Goal: Task Accomplishment & Management: Use online tool/utility

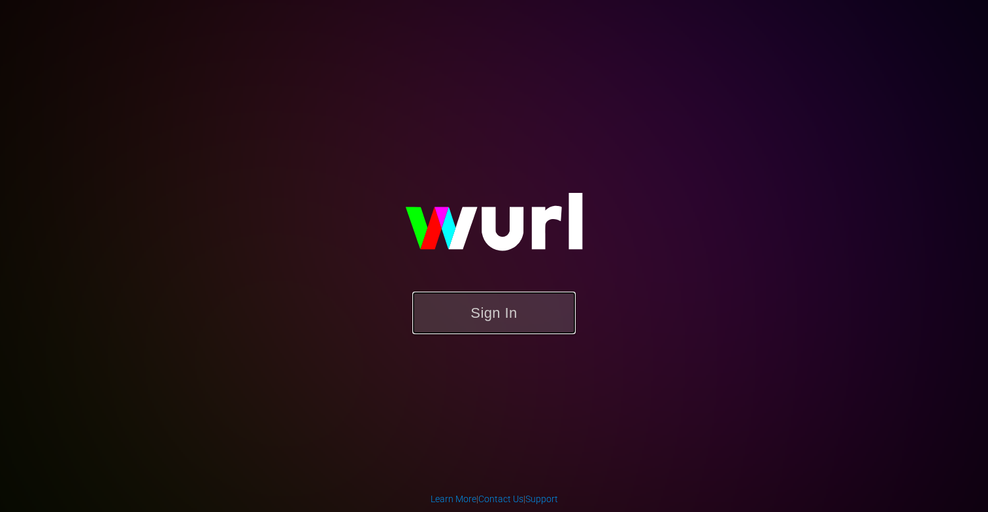
click at [522, 328] on button "Sign In" at bounding box center [493, 313] width 163 height 42
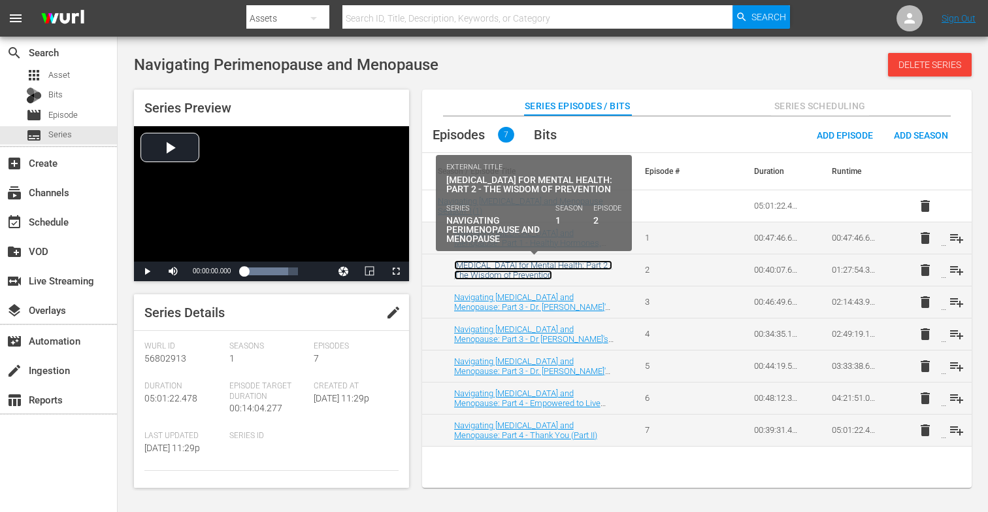
click at [488, 267] on link "[MEDICAL_DATA] for Mental Health: Part 2 - The Wisdom of Prevention" at bounding box center [533, 270] width 158 height 20
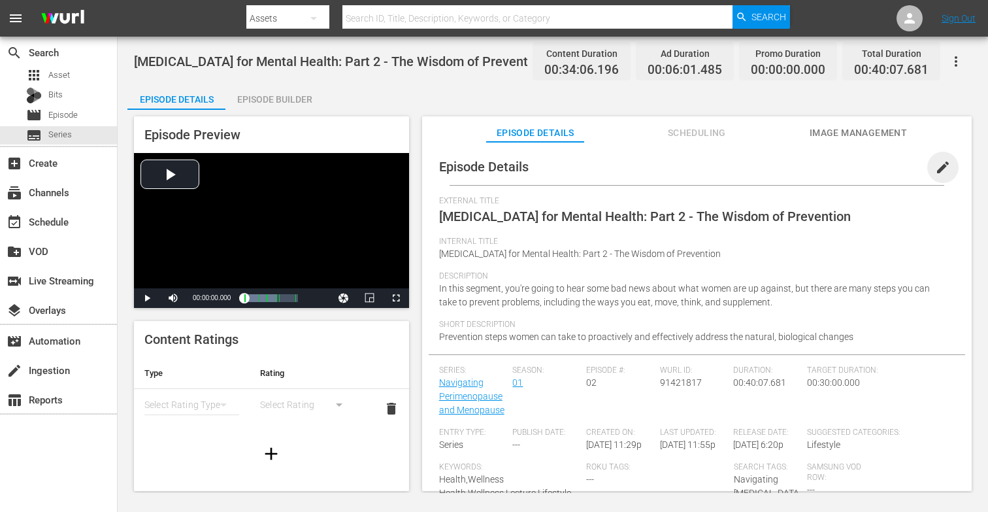
click at [935, 169] on span "edit" at bounding box center [943, 168] width 16 height 16
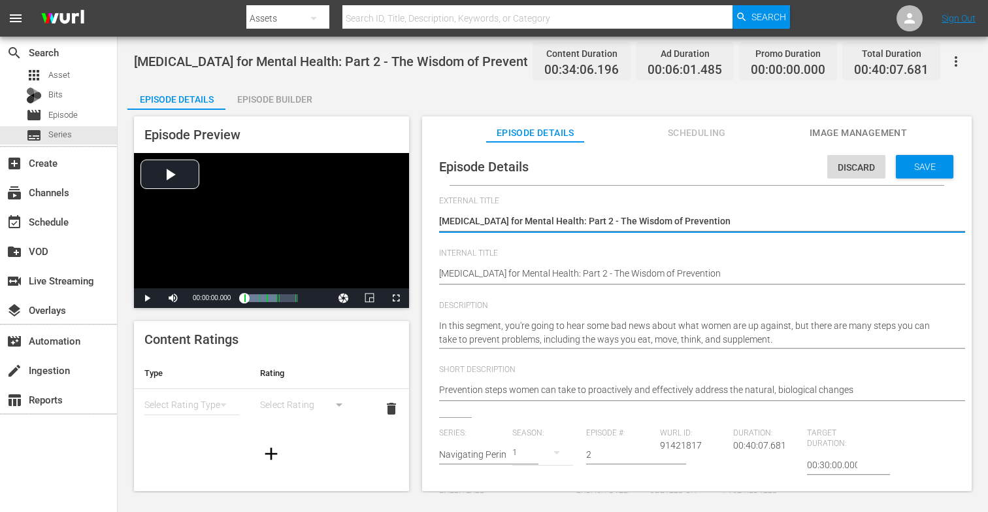
click at [570, 219] on textarea "[MEDICAL_DATA] for Mental Health: Part 2 - The Wisdom of Prevention" at bounding box center [693, 222] width 509 height 16
type textarea "[MEDICAL_DATA] for Mental Healt: Part 2 - The Wisdom of Prevention"
type textarea "[MEDICAL_DATA] for Mental Heal: Part 2 - The Wisdom of Prevention"
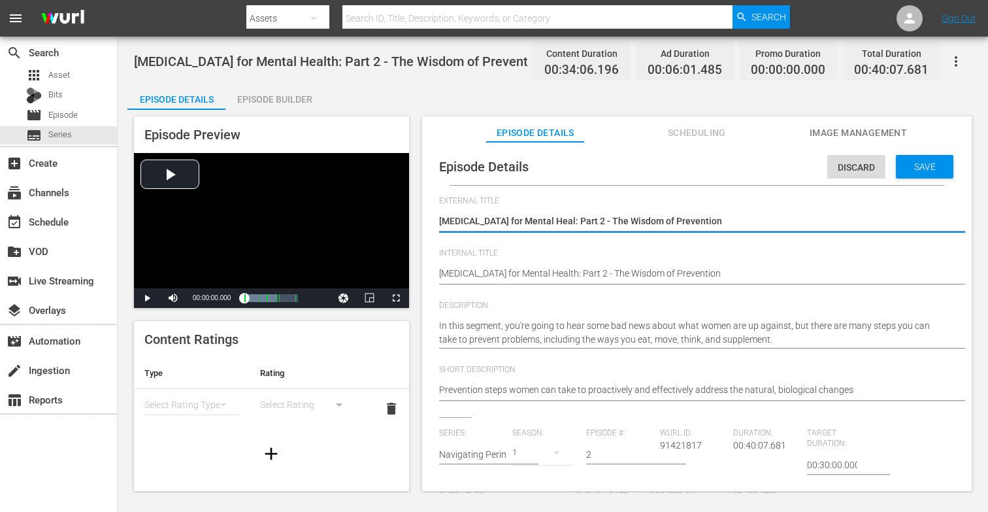
type textarea "[MEDICAL_DATA] for Mental Hea: Part 2 - The Wisdom of Prevention"
type textarea "[MEDICAL_DATA] for Mental He: Part 2 - The Wisdom of Prevention"
type textarea "[MEDICAL_DATA] for Mental H: Part 2 - The Wisdom of Prevention"
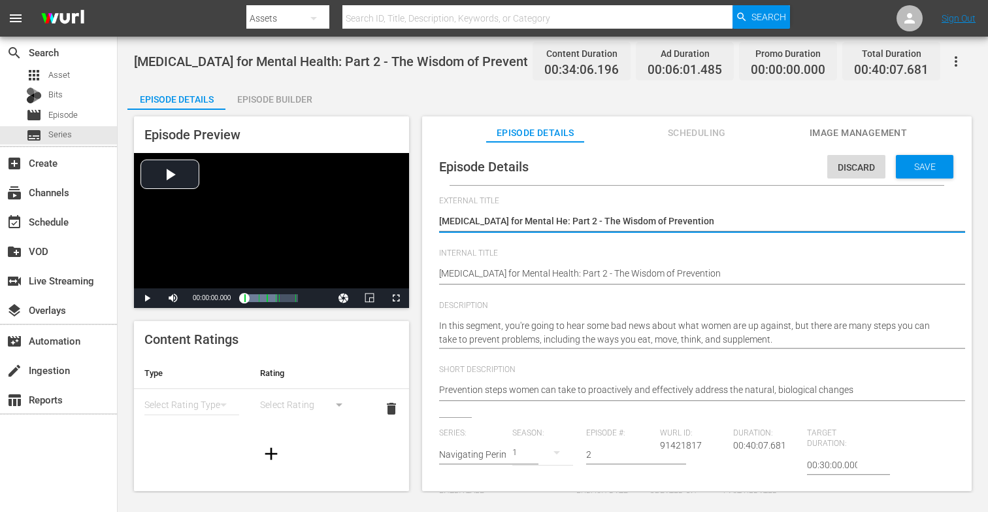
type textarea "[MEDICAL_DATA] for Mental H: Part 2 - The Wisdom of Prevention"
type textarea "[MEDICAL_DATA] for Mental : Part 2 - The Wisdom of Prevention"
type textarea "[MEDICAL_DATA] for Mental: Part 2 - The Wisdom of Prevention"
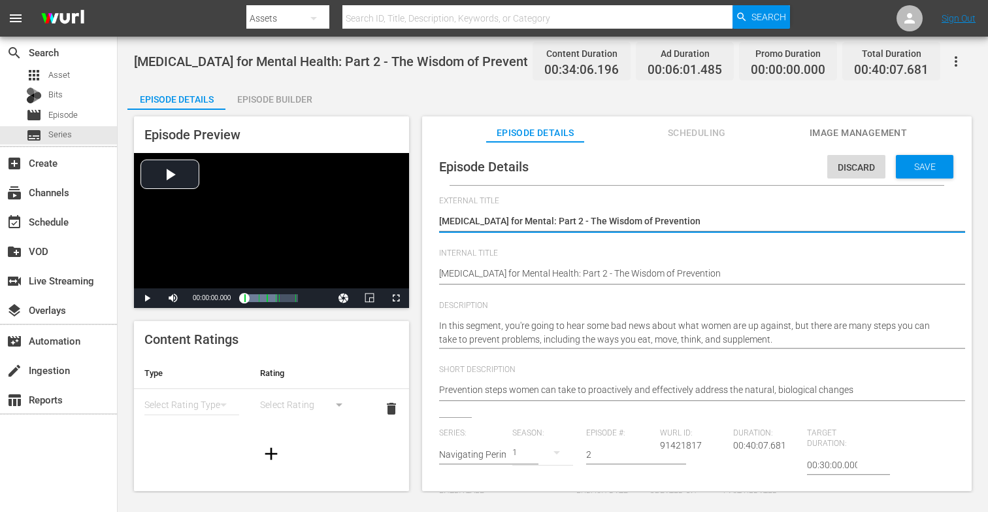
type textarea "[MEDICAL_DATA] for Menta: Part 2 - The Wisdom of Prevention"
type textarea "[MEDICAL_DATA] for Ment: Part 2 - The Wisdom of Prevention"
type textarea "[MEDICAL_DATA] for Men: Part 2 - The Wisdom of Prevention"
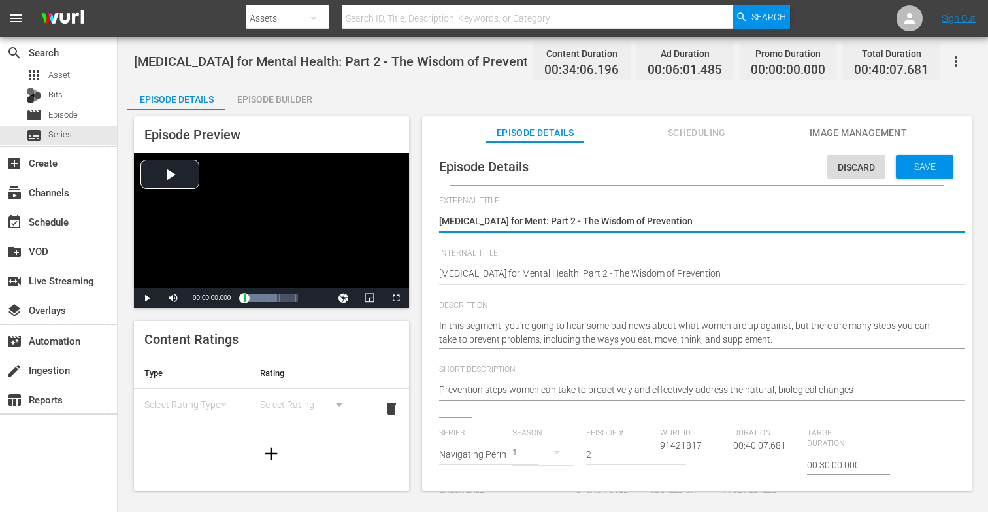
type textarea "[MEDICAL_DATA] for Men: Part 2 - The Wisdom of Prevention"
type textarea "[MEDICAL_DATA] for Me: Part 2 - The Wisdom of Prevention"
type textarea "[MEDICAL_DATA] for M: Part 2 - The Wisdom of Prevention"
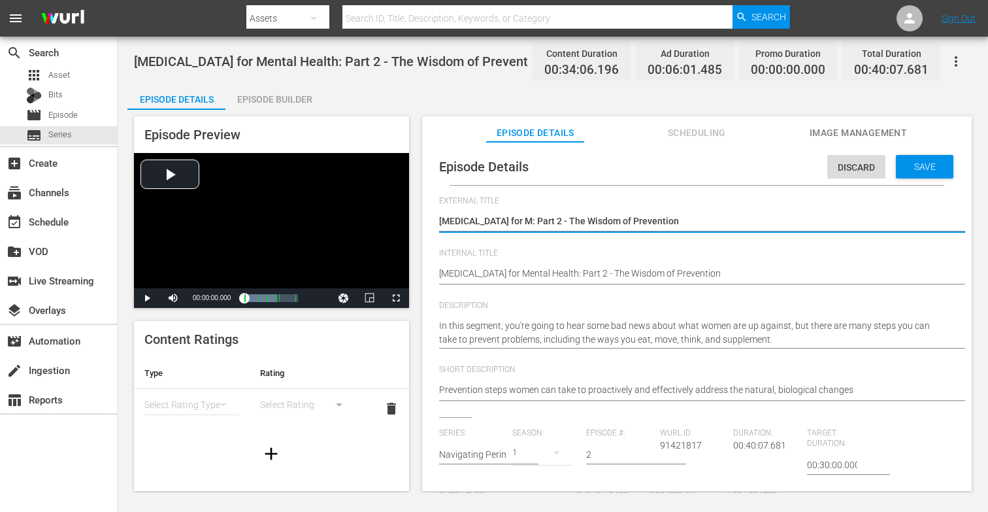
type textarea "[MEDICAL_DATA] for : Part 2 - The Wisdom of Prevention"
type textarea "[MEDICAL_DATA] for: Part 2 - The Wisdom of Prevention"
type textarea "[MEDICAL_DATA] fo: Part 2 - The Wisdom of Prevention"
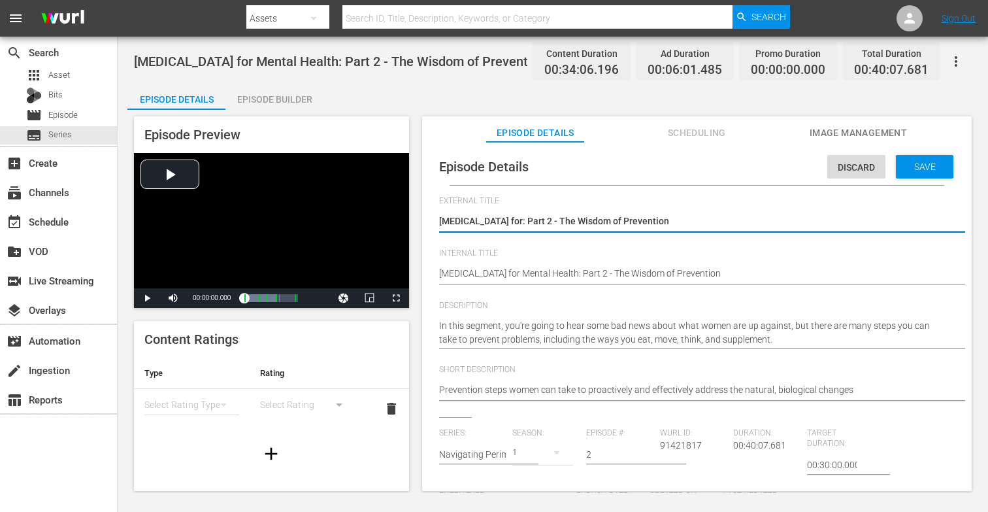
type textarea "[MEDICAL_DATA] fo: Part 2 - The Wisdom of Prevention"
type textarea "[MEDICAL_DATA] f: Part 2 - The Wisdom of Prevention"
type textarea "[MEDICAL_DATA] : Part 2 - The Wisdom of Prevention"
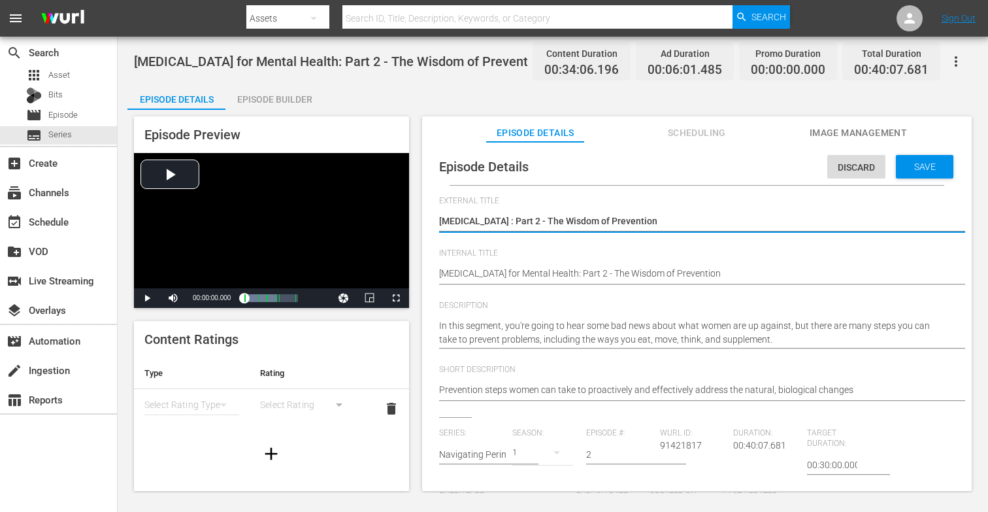
type textarea "[MEDICAL_DATA]: Part 2 - The Wisdom of Prevention"
type textarea "Hypnotherap: Part 2 - The Wisdom of Prevention"
type textarea "Hypnothera: Part 2 - The Wisdom of Prevention"
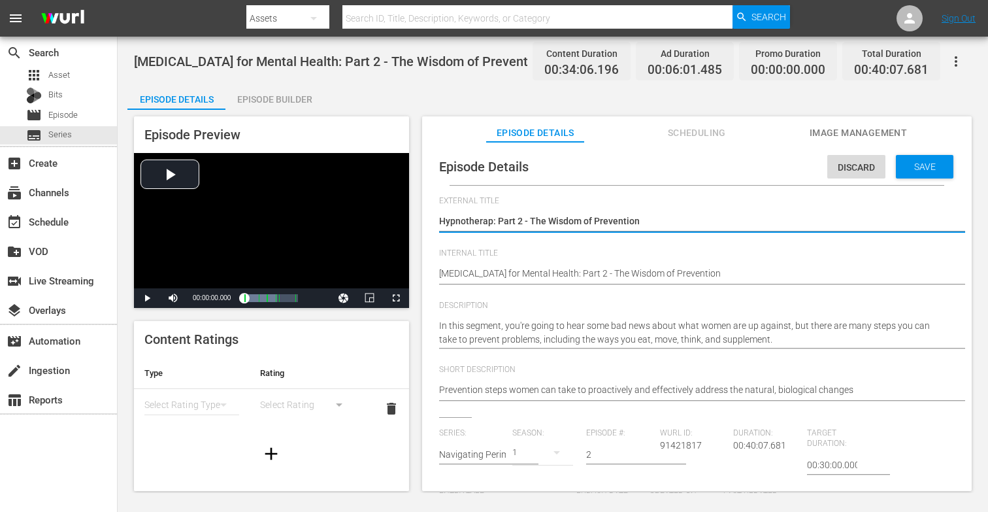
type textarea "Hypnothera: Part 2 - The Wisdom of Prevention"
type textarea "Hypnother: Part 2 - The Wisdom of Prevention"
type textarea "Hypnothe: Part 2 - The Wisdom of Prevention"
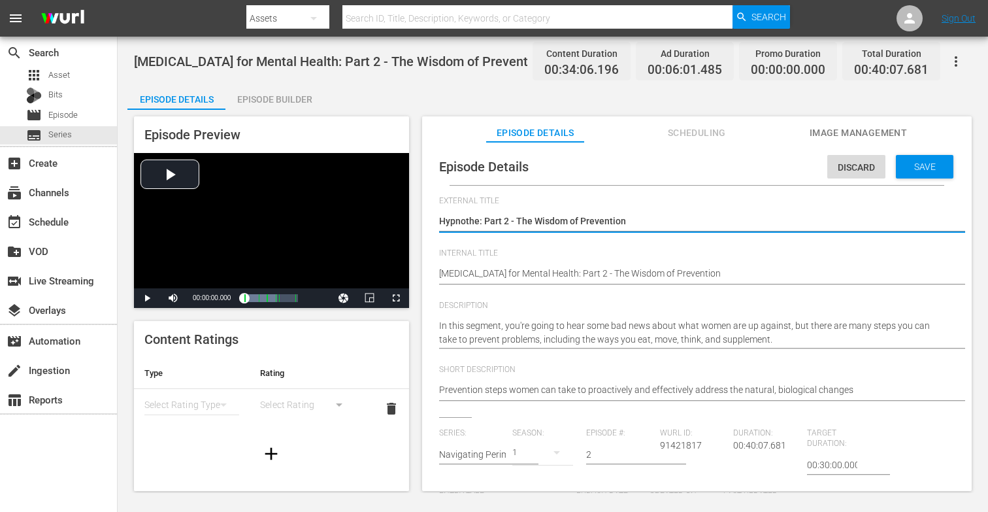
type textarea "Hypnoth: Part 2 - The Wisdom of Prevention"
type textarea "Hypnot: Part 2 - The Wisdom of Prevention"
type textarea "Hypno: Part 2 - The Wisdom of Prevention"
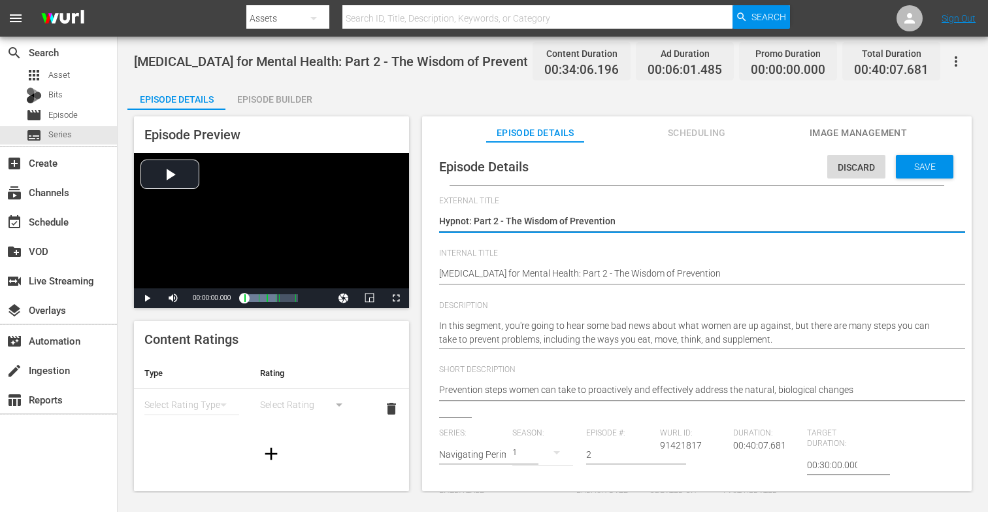
type textarea "Hypno: Part 2 - The Wisdom of Prevention"
type textarea "Hypn: Part 2 - The Wisdom of Prevention"
type textarea "Hyp: Part 2 - The Wisdom of Prevention"
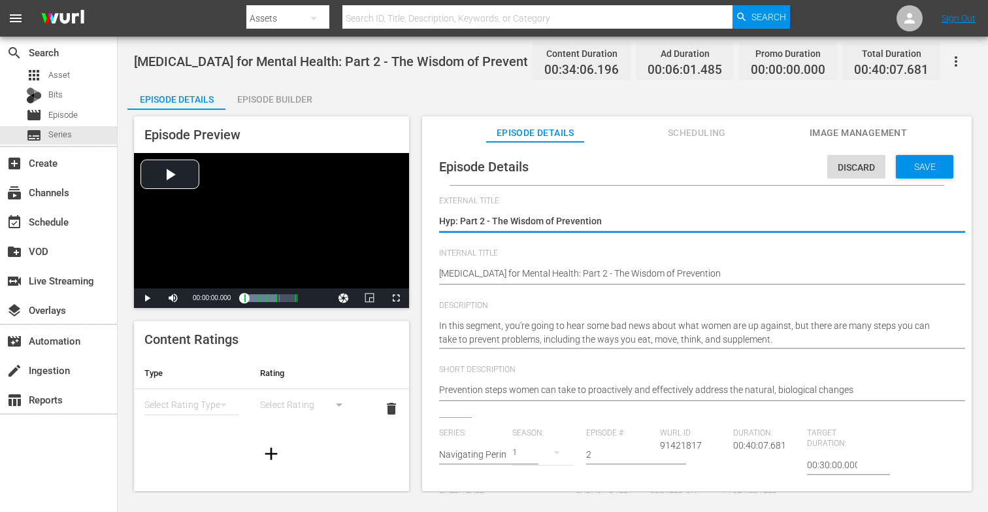
type textarea "Hy: Part 2 - The Wisdom of Prevention"
type textarea "H: Part 2 - The Wisdom of Prevention"
type textarea ": Part 2 - The Wisdom of Prevention"
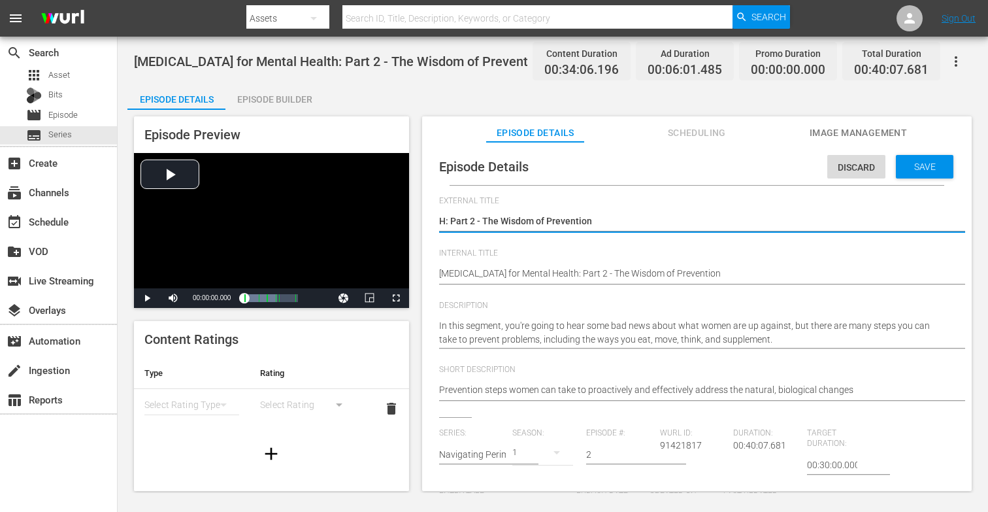
type textarea ": Part 2 - The Wisdom of Prevention"
type textarea "N: Part 2 - The Wisdom of Prevention"
type textarea "Na: Part 2 - The Wisdom of Prevention"
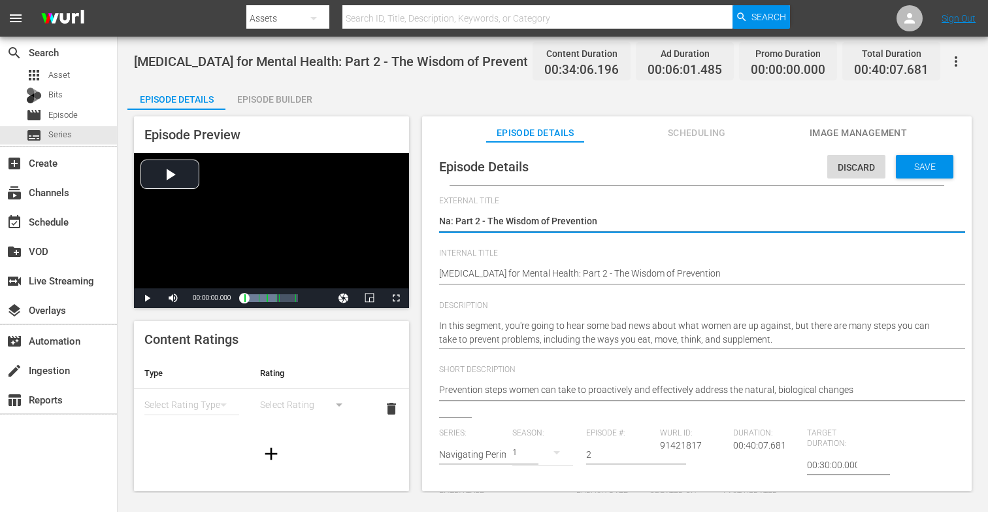
type textarea "Nav: Part 2 - The Wisdom of Prevention"
type textarea "Navi: Part 2 - The Wisdom of Prevention"
type textarea "Navig: Part 2 - The Wisdom of Prevention"
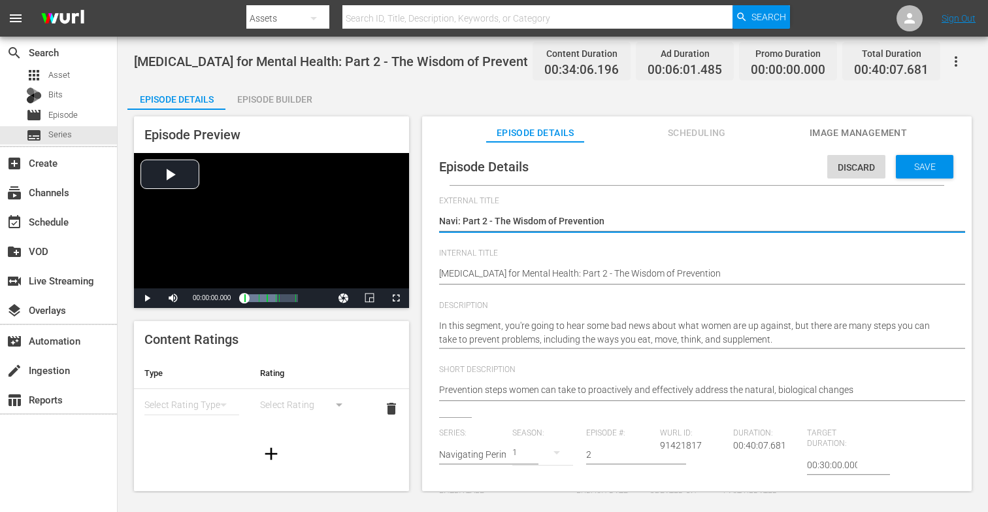
type textarea "Navig: Part 2 - The Wisdom of Prevention"
type textarea "Naviga: Part 2 - The Wisdom of Prevention"
type textarea "Navigat: Part 2 - The Wisdom of Prevention"
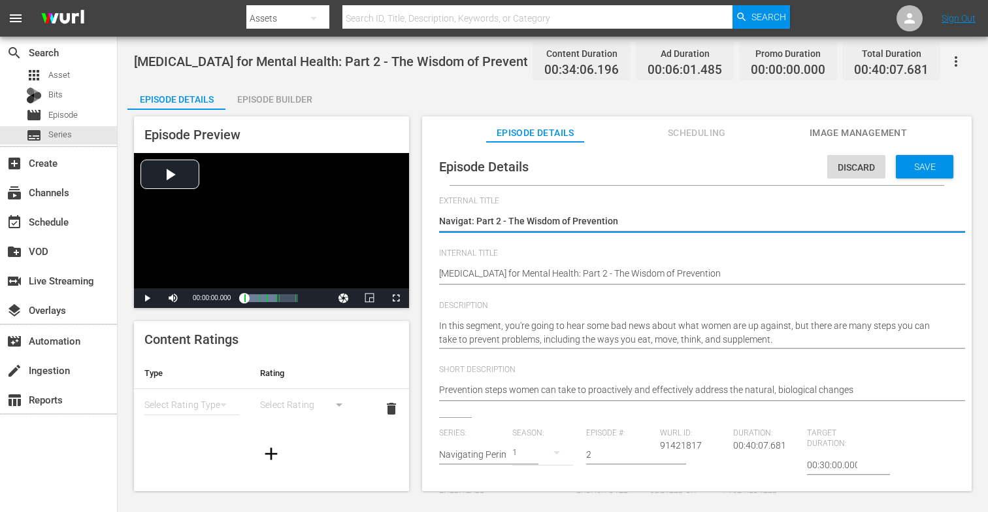
type textarea "Navigati: Part 2 - The Wisdom of Prevention"
type textarea "Navigatin: Part 2 - The Wisdom of Prevention"
type textarea "Navigating: Part 2 - The Wisdom of Prevention"
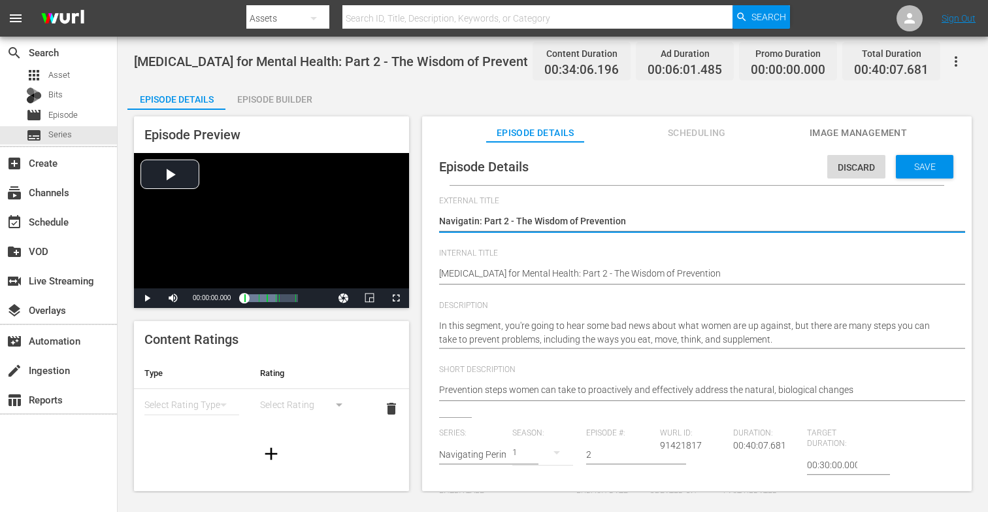
type textarea "Navigating: Part 2 - The Wisdom of Prevention"
type textarea "Navigating : Part 2 - The Wisdom of Prevention"
type textarea "Navigating P: Part 2 - The Wisdom of Prevention"
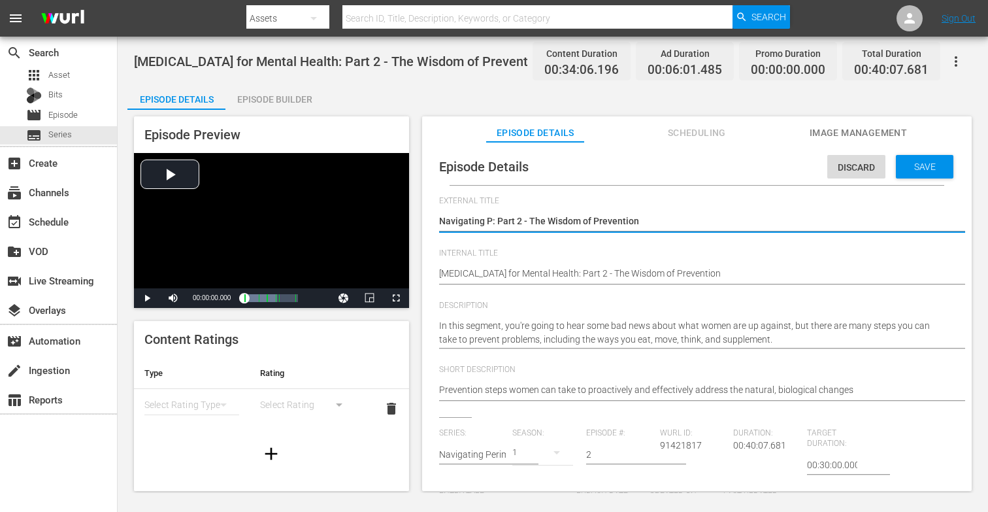
type textarea "Navigating Pe: Part 2 - The Wisdom of Prevention"
type textarea "Navigating Per: Part 2 - The Wisdom of Prevention"
type textarea "Navigating Peri: Part 2 - The Wisdom of Prevention"
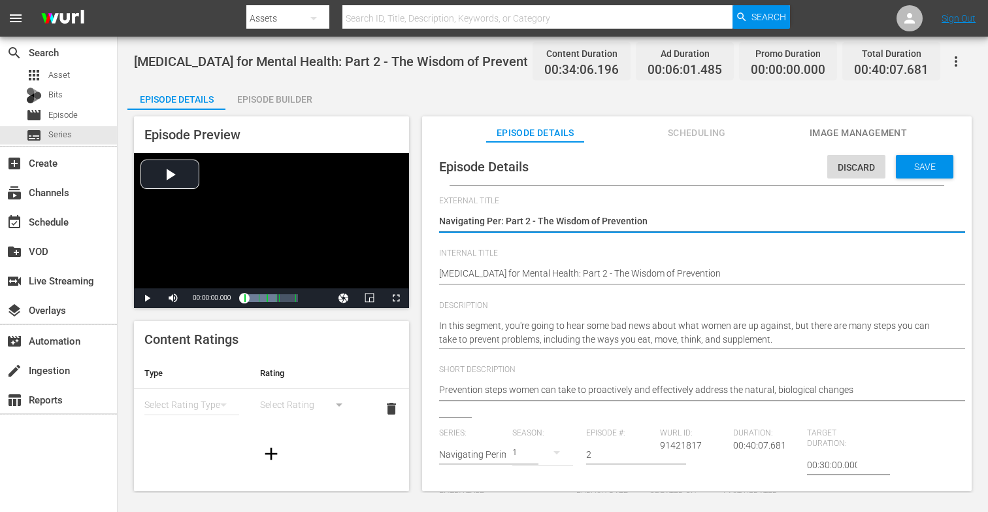
type textarea "Navigating Peri: Part 2 - The Wisdom of Prevention"
type textarea "Navigating Perim: Part 2 - The Wisdom of Prevention"
type textarea "Navigating Perime: Part 2 - The Wisdom of Prevention"
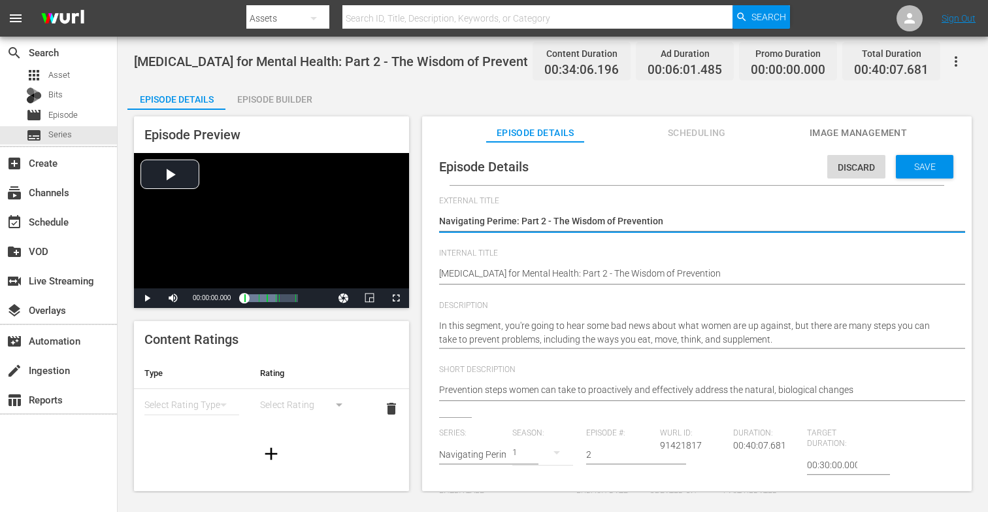
type textarea "Navigating Perimen: Part 2 - The Wisdom of Prevention"
type textarea "Navigating Perimeno: Part 2 - The Wisdom of Prevention"
type textarea "Navigating Perimenop: Part 2 - The Wisdom of Prevention"
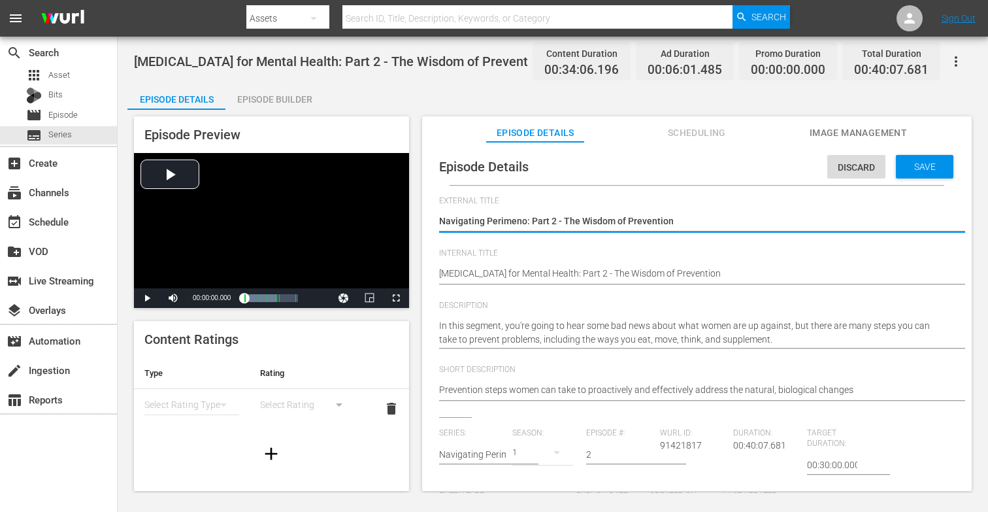
type textarea "Navigating Perimenop: Part 2 - The Wisdom of Prevention"
type textarea "Navigating Perimenopa: Part 2 - The Wisdom of Prevention"
type textarea "Navigating Perimenopau: Part 2 - The Wisdom of Prevention"
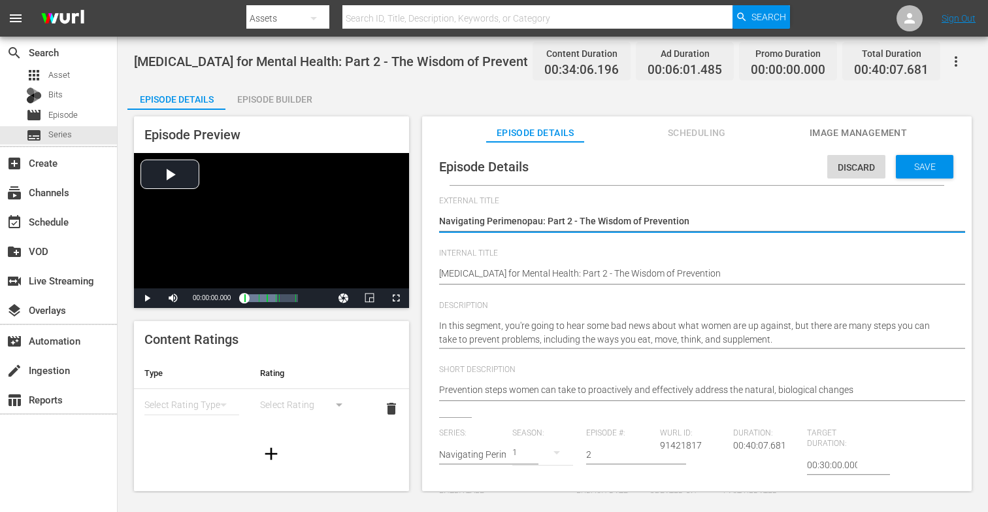
type textarea "Navigating Perimenopaus: Part 2 - The Wisdom of Prevention"
type textarea "Navigating [MEDICAL_DATA]: Part 2 - The Wisdom of Prevention"
type textarea "Navigating [MEDICAL_DATA] : Part 2 - The Wisdom of Prevention"
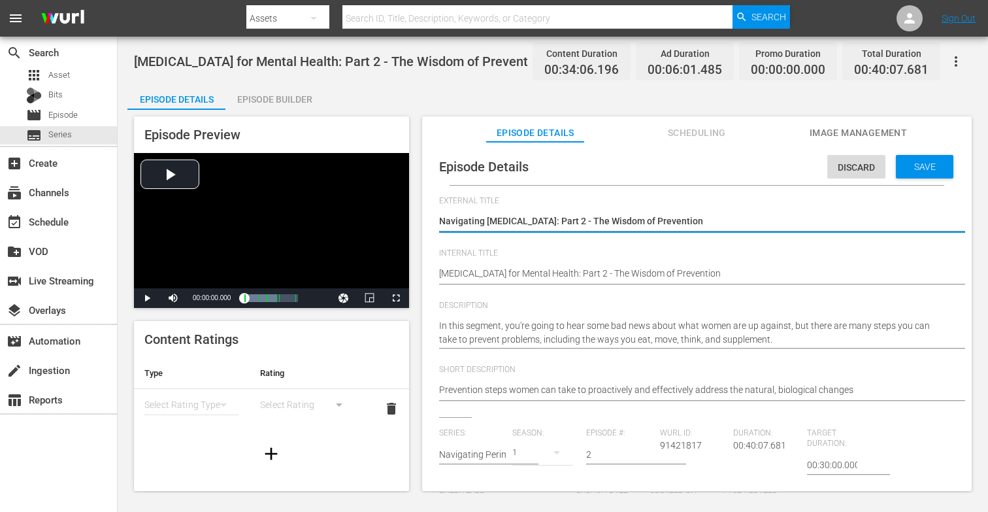
type textarea "Navigating [MEDICAL_DATA] : Part 2 - The Wisdom of Prevention"
type textarea "Navigating [MEDICAL_DATA] a: Part 2 - The Wisdom of Prevention"
type textarea "Navigating [MEDICAL_DATA] an: Part 2 - The Wisdom of Prevention"
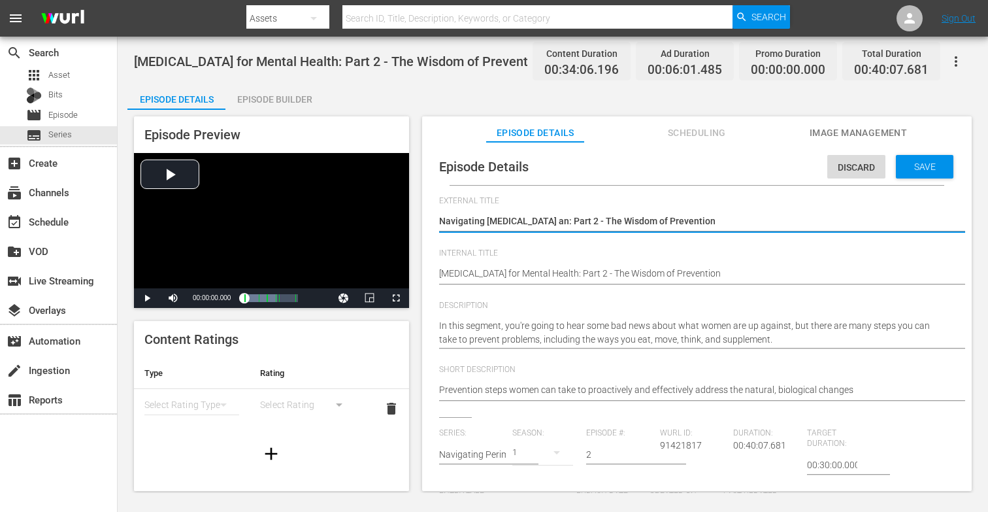
type textarea "Navigating [MEDICAL_DATA] and: Part 2 - The Wisdom of Prevention"
type textarea "Navigating [MEDICAL_DATA] and : Part 2 - The Wisdom of Prevention"
type textarea "Navigating [MEDICAL_DATA] and M: Part 2 - The Wisdom of Prevention"
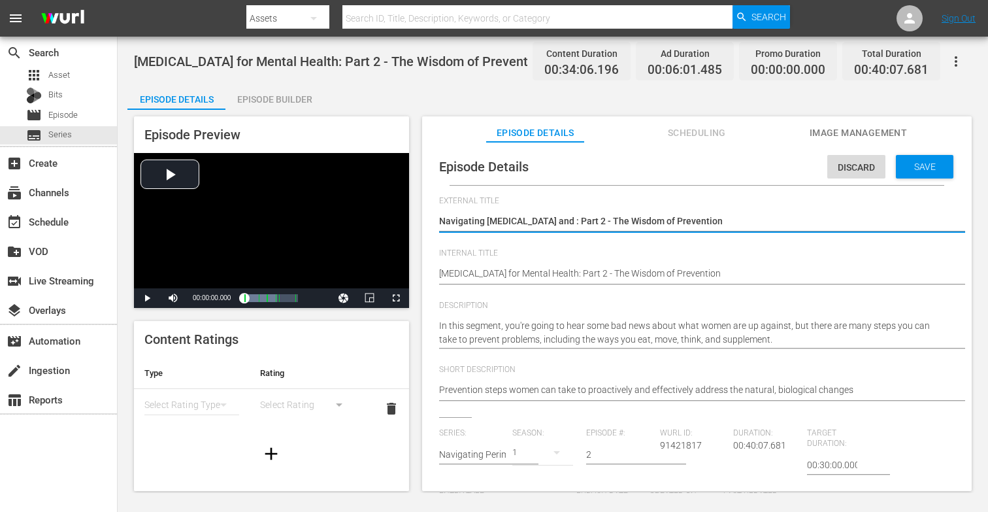
type textarea "Navigating [MEDICAL_DATA] and M: Part 2 - The Wisdom of Prevention"
type textarea "Navigating [MEDICAL_DATA] and Me: Part 2 - The Wisdom of Prevention"
type textarea "Navigating [MEDICAL_DATA] and Men: Part 2 - The Wisdom of Prevention"
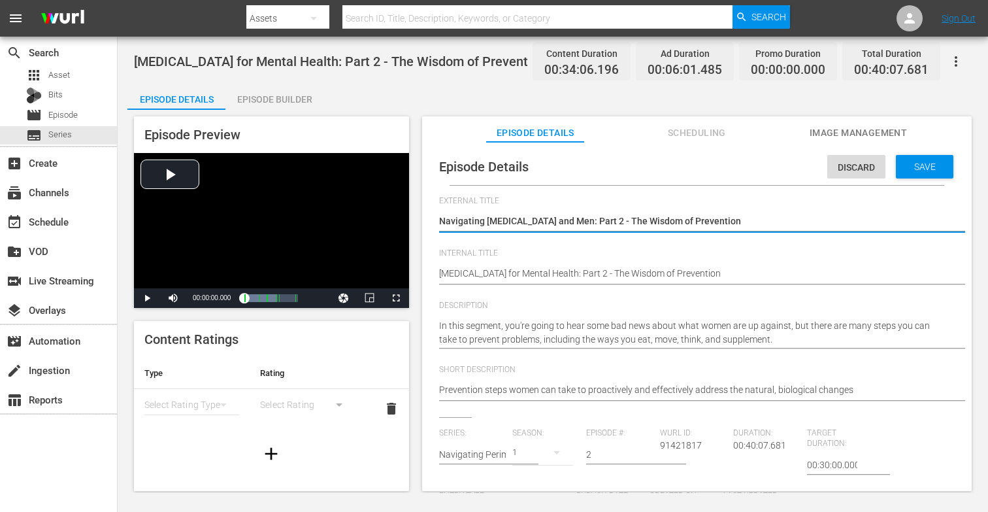
type textarea "Navigating [MEDICAL_DATA] and Meno: Part 2 - The Wisdom of Prevention"
type textarea "Navigating [MEDICAL_DATA] and Menop: Part 2 - The Wisdom of Prevention"
type textarea "Navigating [MEDICAL_DATA] and Menopa: Part 2 - The Wisdom of Prevention"
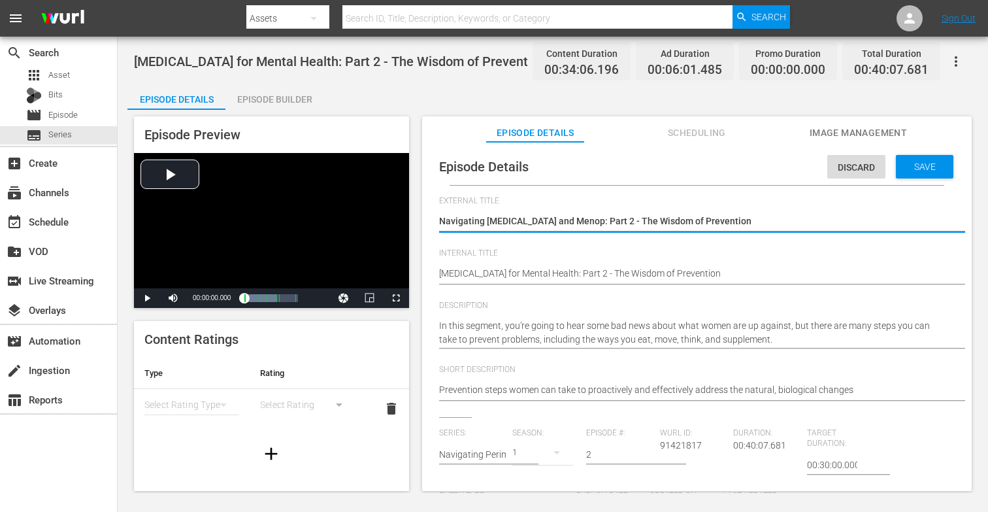
type textarea "Navigating [MEDICAL_DATA] and Menopa: Part 2 - The Wisdom of Prevention"
type textarea "Navigating [MEDICAL_DATA] and Menopau: Part 2 - The Wisdom of Prevention"
type textarea "Navigating [MEDICAL_DATA] and Menopaus: Part 2 - The Wisdom of Prevention"
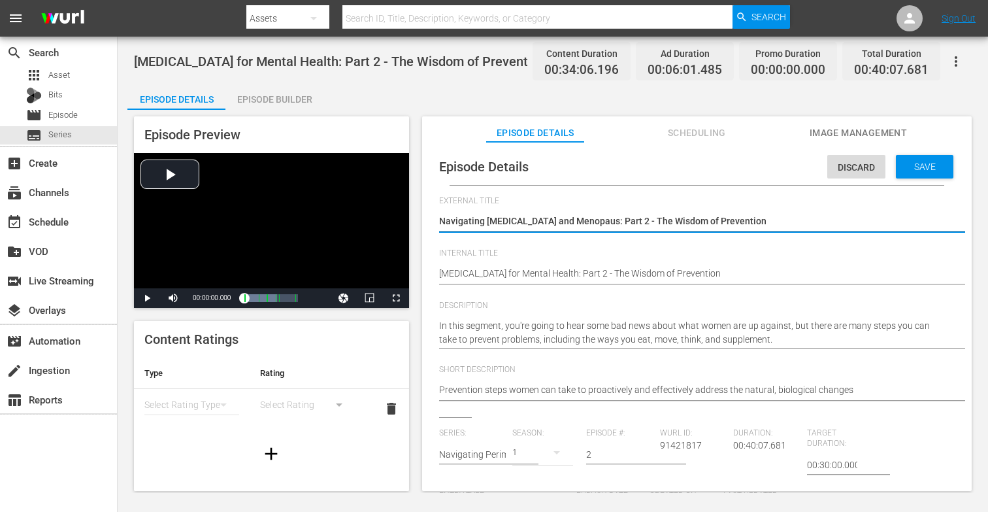
type textarea "Navigating [MEDICAL_DATA] and Menopause: Part 2 - The Wisdom of Prevention"
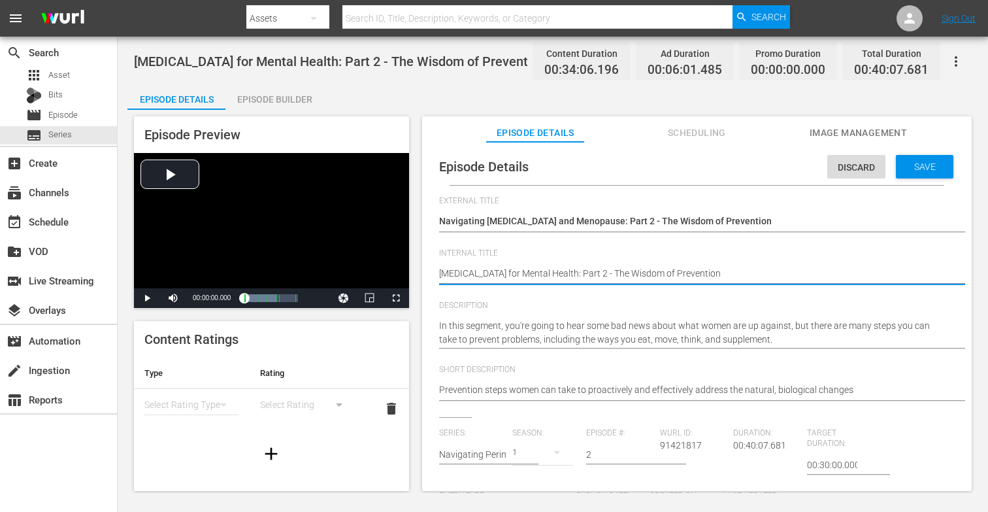
type textarea "[MEDICAL_DATA] for Mental Healt: Part 2 - The Wisdom of Prevention"
type textarea "[MEDICAL_DATA] for Mental Heal: Part 2 - The Wisdom of Prevention"
type textarea "[MEDICAL_DATA] for Mental Hea: Part 2 - The Wisdom of Prevention"
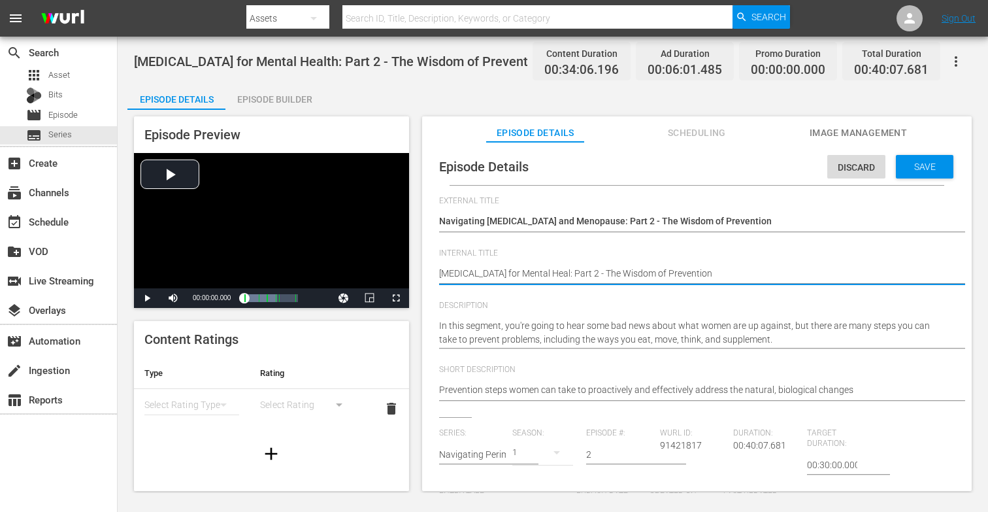
type textarea "[MEDICAL_DATA] for Mental Hea: Part 2 - The Wisdom of Prevention"
type textarea "[MEDICAL_DATA] for Mental He: Part 2 - The Wisdom of Prevention"
type textarea "[MEDICAL_DATA] for Mental H: Part 2 - The Wisdom of Prevention"
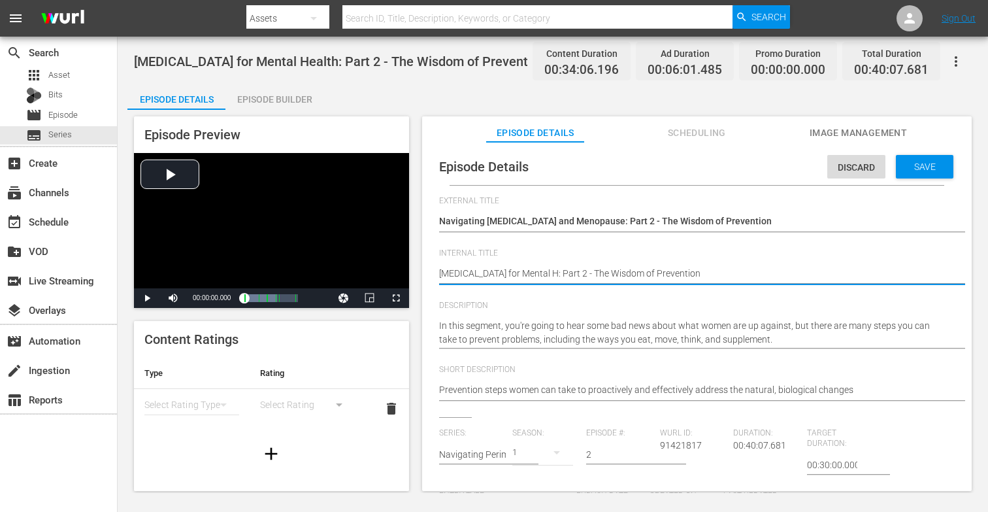
type textarea "[MEDICAL_DATA] for Mental : Part 2 - The Wisdom of Prevention"
type textarea "[MEDICAL_DATA] for Mental: Part 2 - The Wisdom of Prevention"
type textarea "[MEDICAL_DATA] for Menta: Part 2 - The Wisdom of Prevention"
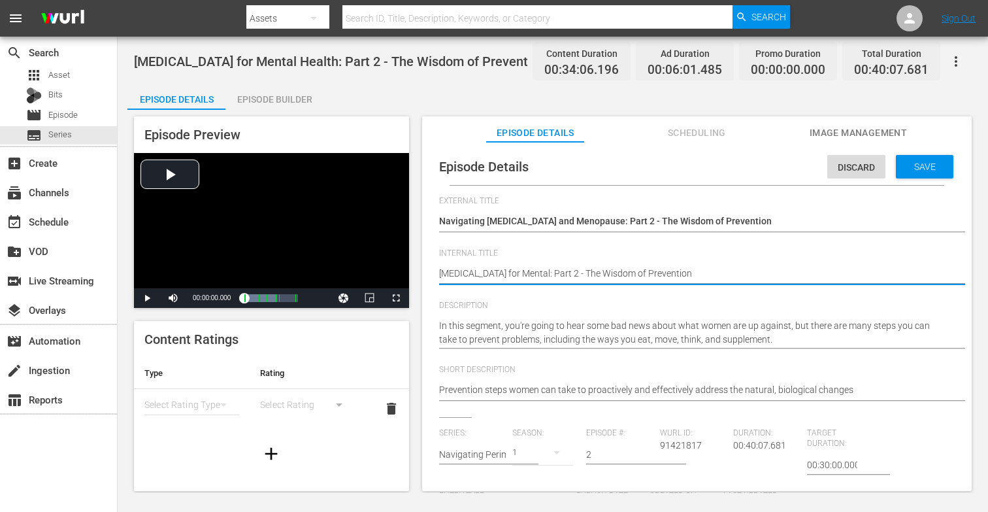
type textarea "[MEDICAL_DATA] for Menta: Part 2 - The Wisdom of Prevention"
type textarea "[MEDICAL_DATA] for Ment: Part 2 - The Wisdom of Prevention"
type textarea "[MEDICAL_DATA] for Men: Part 2 - The Wisdom of Prevention"
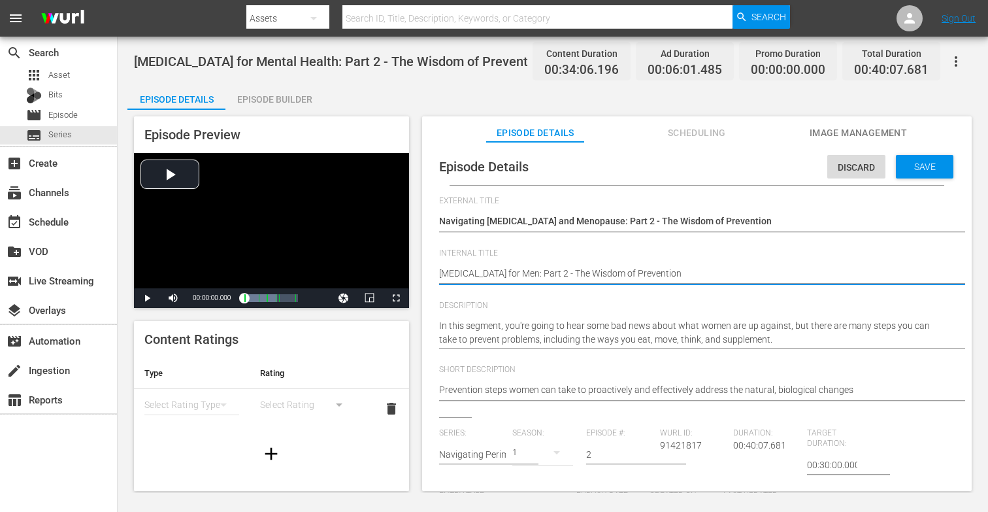
type textarea "[MEDICAL_DATA] for Me: Part 2 - The Wisdom of Prevention"
type textarea "[MEDICAL_DATA] for M: Part 2 - The Wisdom of Prevention"
type textarea "[MEDICAL_DATA] for : Part 2 - The Wisdom of Prevention"
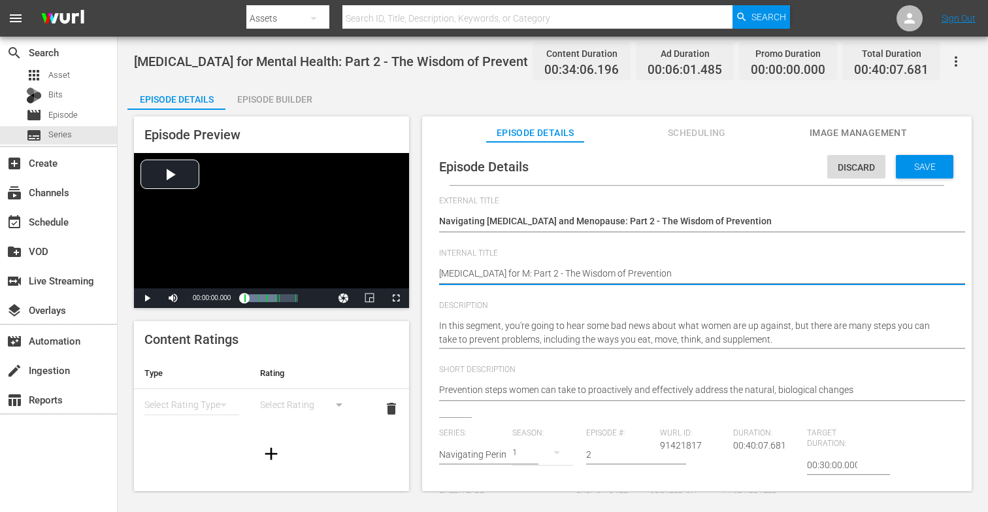
type textarea "[MEDICAL_DATA] for : Part 2 - The Wisdom of Prevention"
type textarea "[MEDICAL_DATA] for: Part 2 - The Wisdom of Prevention"
type textarea "[MEDICAL_DATA] fo: Part 2 - The Wisdom of Prevention"
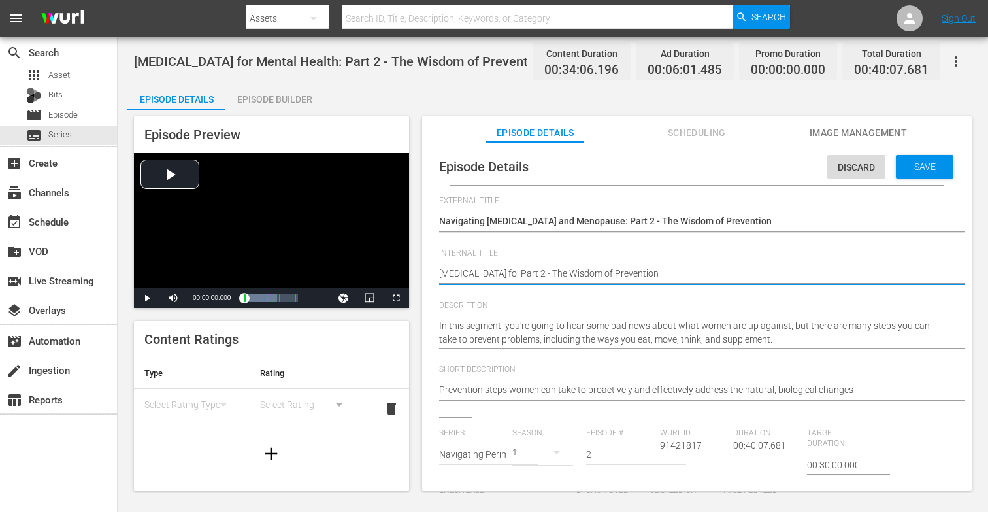
type textarea "[MEDICAL_DATA] f: Part 2 - The Wisdom of Prevention"
type textarea "[MEDICAL_DATA] : Part 2 - The Wisdom of Prevention"
type textarea "[MEDICAL_DATA]: Part 2 - The Wisdom of Prevention"
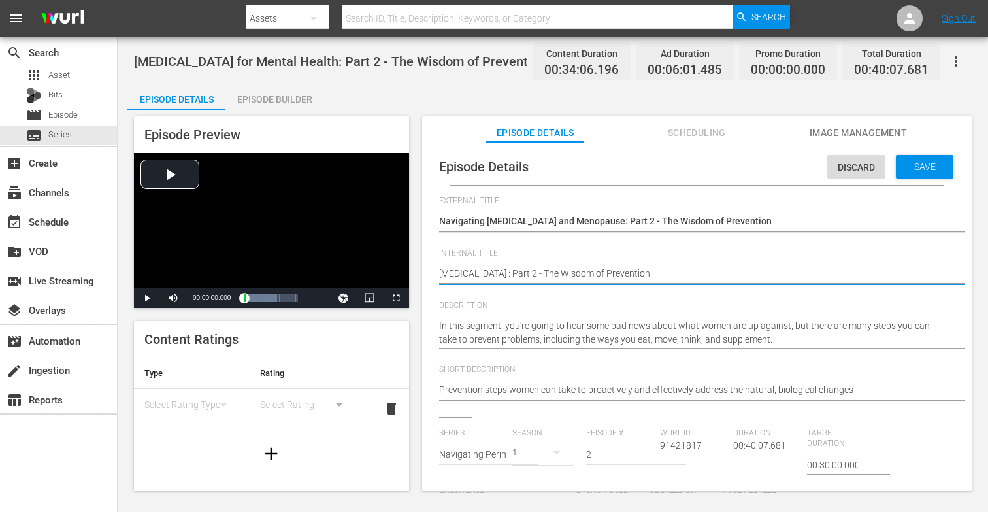
type textarea "[MEDICAL_DATA]: Part 2 - The Wisdom of Prevention"
type textarea "Hypnotherap: Part 2 - The Wisdom of Prevention"
type textarea "Hypnothera: Part 2 - The Wisdom of Prevention"
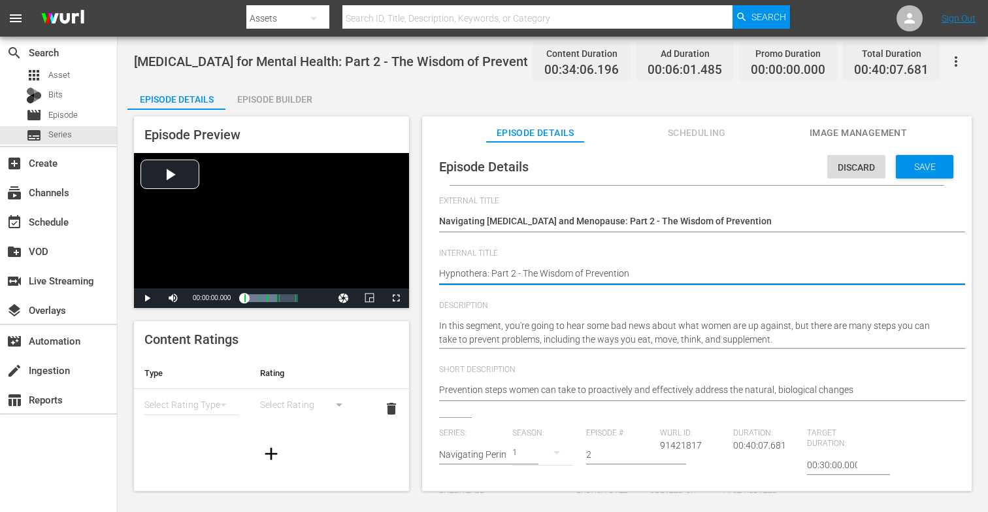
type textarea "Hypnother: Part 2 - The Wisdom of Prevention"
type textarea "Hypnothe: Part 2 - The Wisdom of Prevention"
type textarea "Hypnoth: Part 2 - The Wisdom of Prevention"
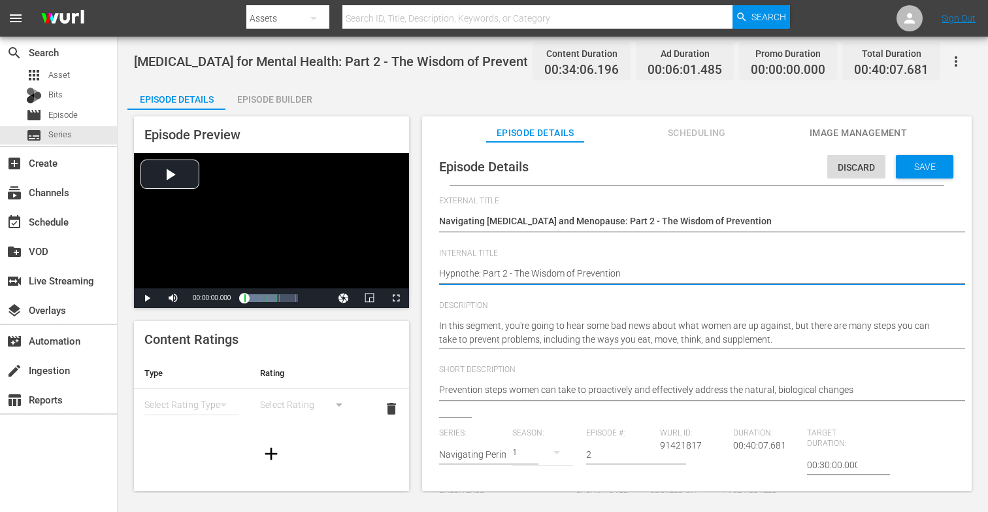
type textarea "Hypnoth: Part 2 - The Wisdom of Prevention"
type textarea "Hypnot: Part 2 - The Wisdom of Prevention"
type textarea "Hypno: Part 2 - The Wisdom of Prevention"
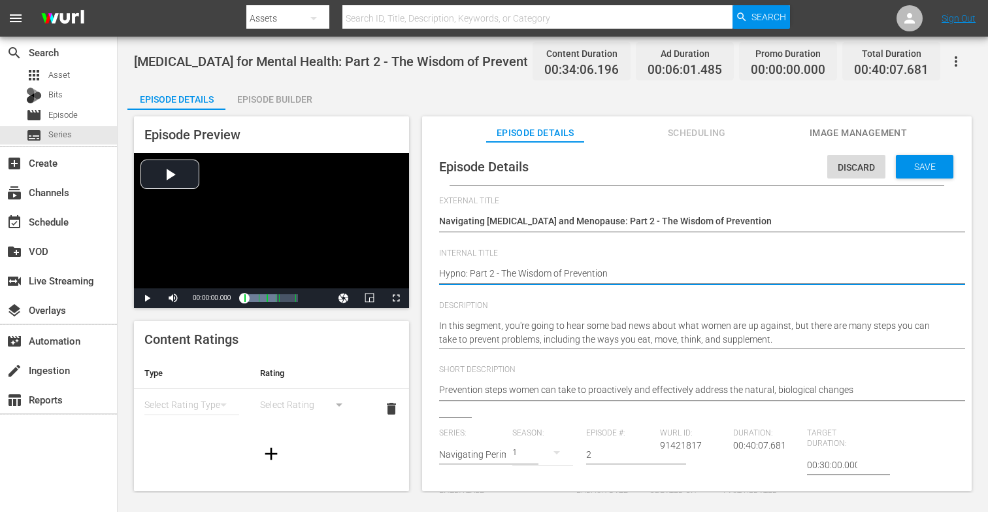
type textarea "Hypn: Part 2 - The Wisdom of Prevention"
type textarea "Hyp: Part 2 - The Wisdom of Prevention"
type textarea "Hy: Part 2 - The Wisdom of Prevention"
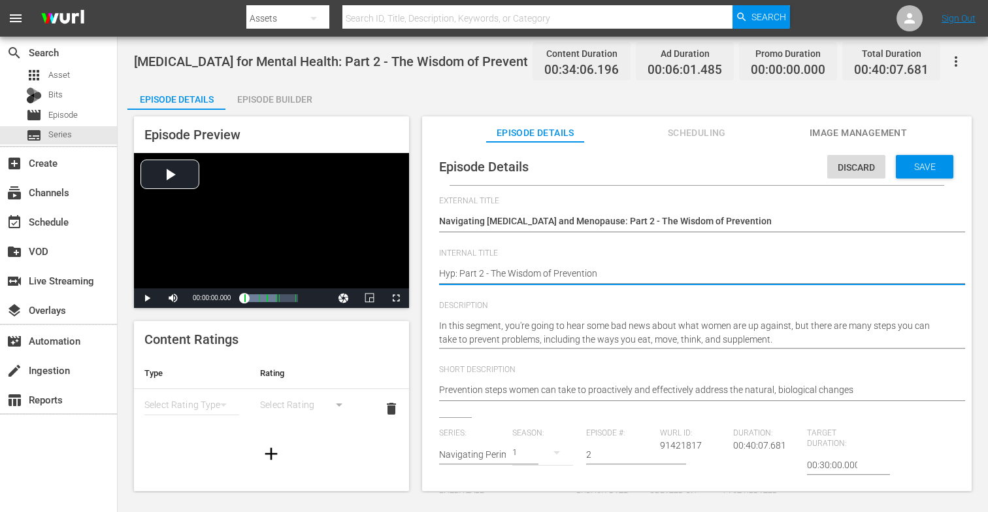
type textarea "Hy: Part 2 - The Wisdom of Prevention"
type textarea "H: Part 2 - The Wisdom of Prevention"
type textarea ": Part 2 - The Wisdom of Prevention"
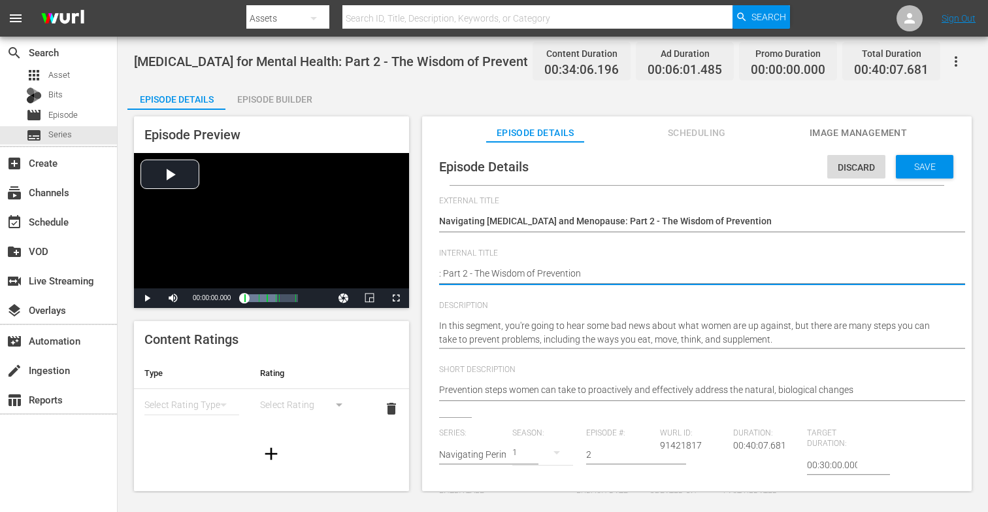
type textarea "N: Part 2 - The Wisdom of Prevention"
type textarea "Na: Part 2 - The Wisdom of Prevention"
click at [573, 272] on textarea "[MEDICAL_DATA] for Mental Health: Part 2 - The Wisdom of Prevention" at bounding box center [693, 275] width 509 height 16
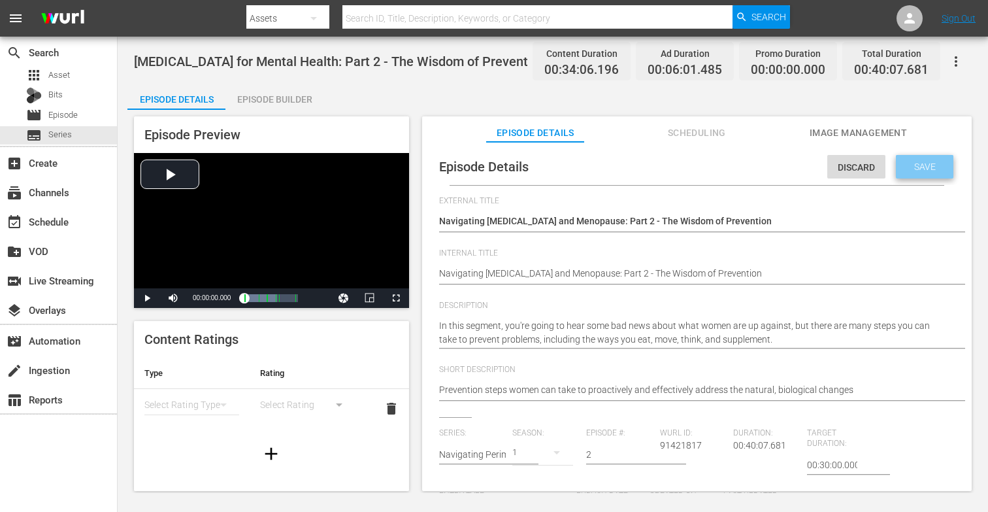
click at [918, 157] on div "Save" at bounding box center [925, 167] width 58 height 24
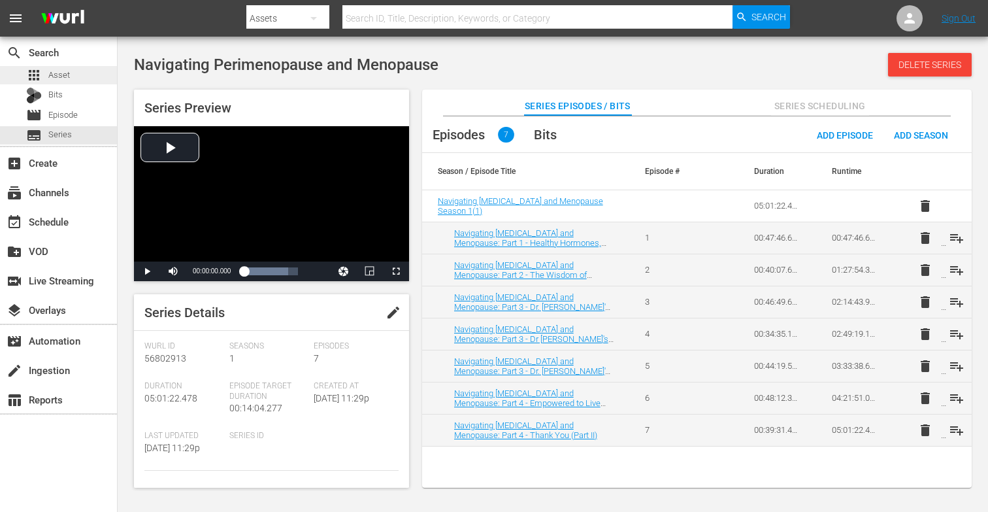
click at [56, 72] on span "Asset" at bounding box center [59, 75] width 22 height 13
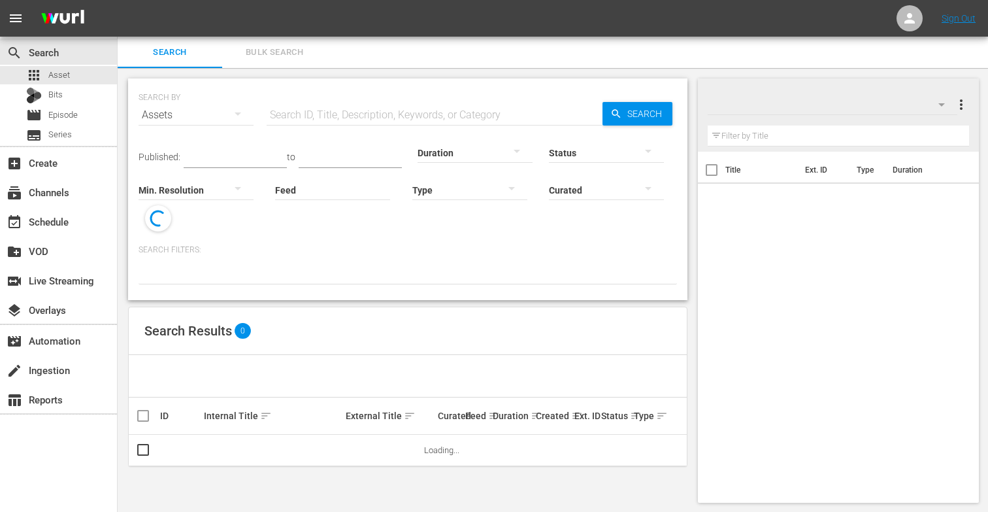
click at [309, 115] on input "text" at bounding box center [435, 114] width 336 height 31
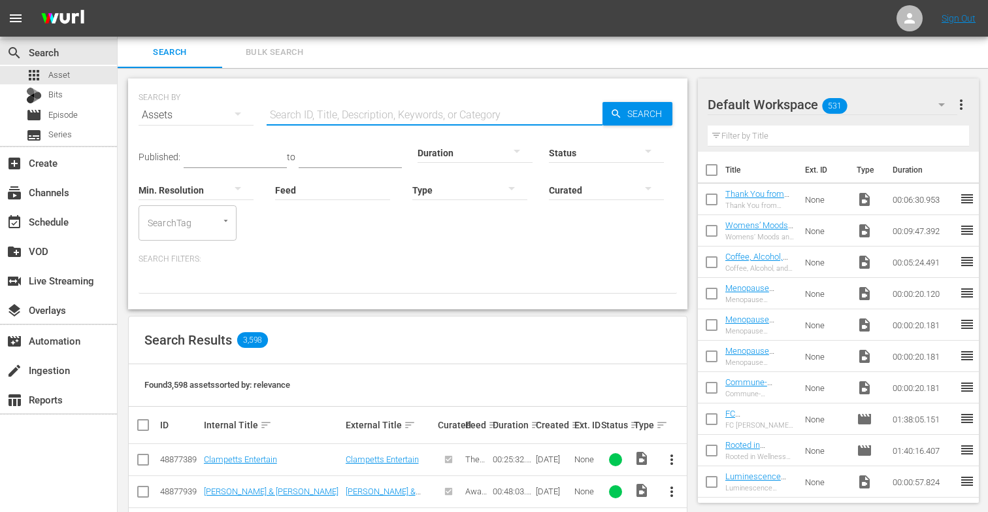
paste input "Introduction to [MEDICAL_DATA] for Mental Health"
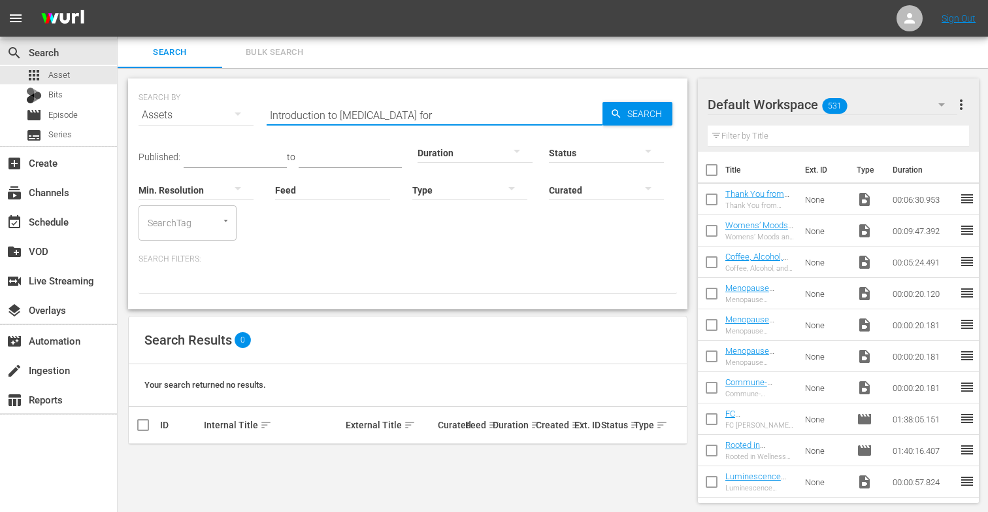
click at [432, 116] on input "Introduction to [MEDICAL_DATA] for" at bounding box center [435, 114] width 336 height 31
paste input "The 8 Basic Needs"
paste input "8 Basic Needs [MEDICAL_DATA] Meditation"
paste input "Good Mental Health [MEDICAL_DATA] Meditation"
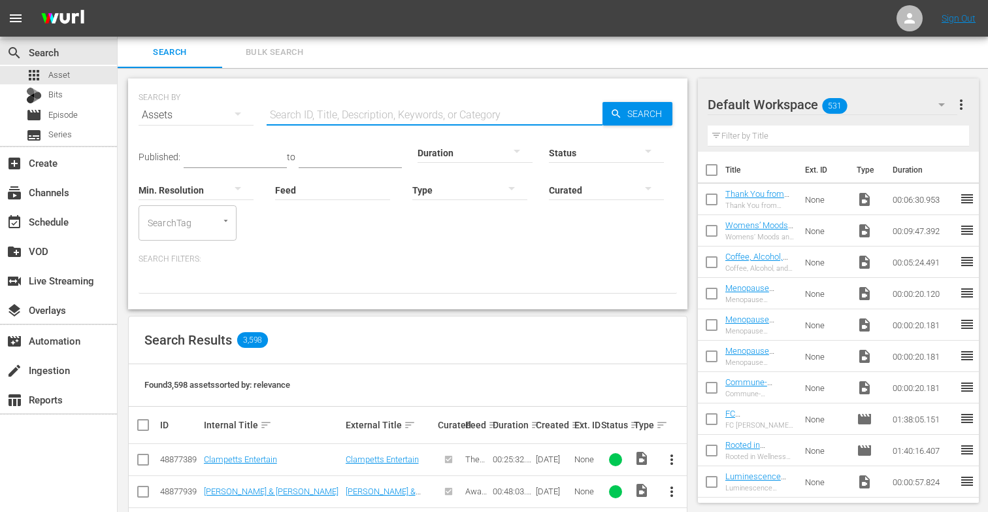
paste input "The 8 Basic Needs"
